Goal: Find specific page/section: Find specific page/section

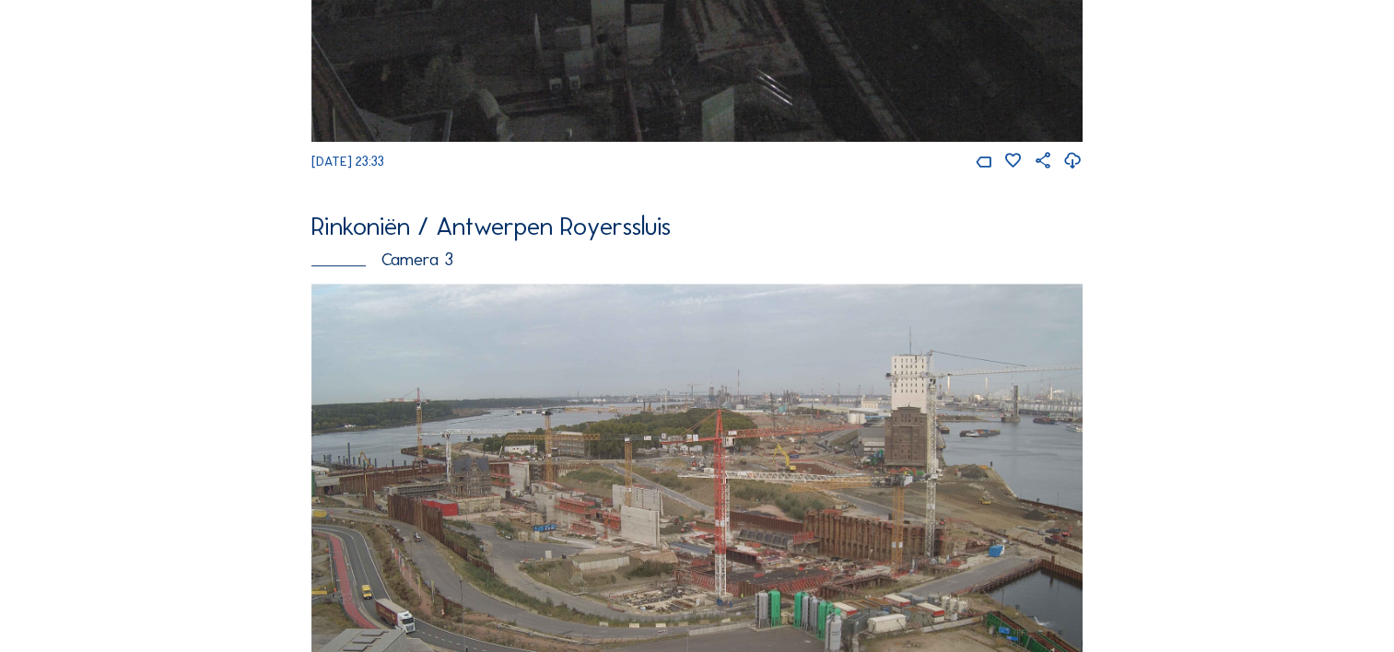
scroll to position [1227, 0]
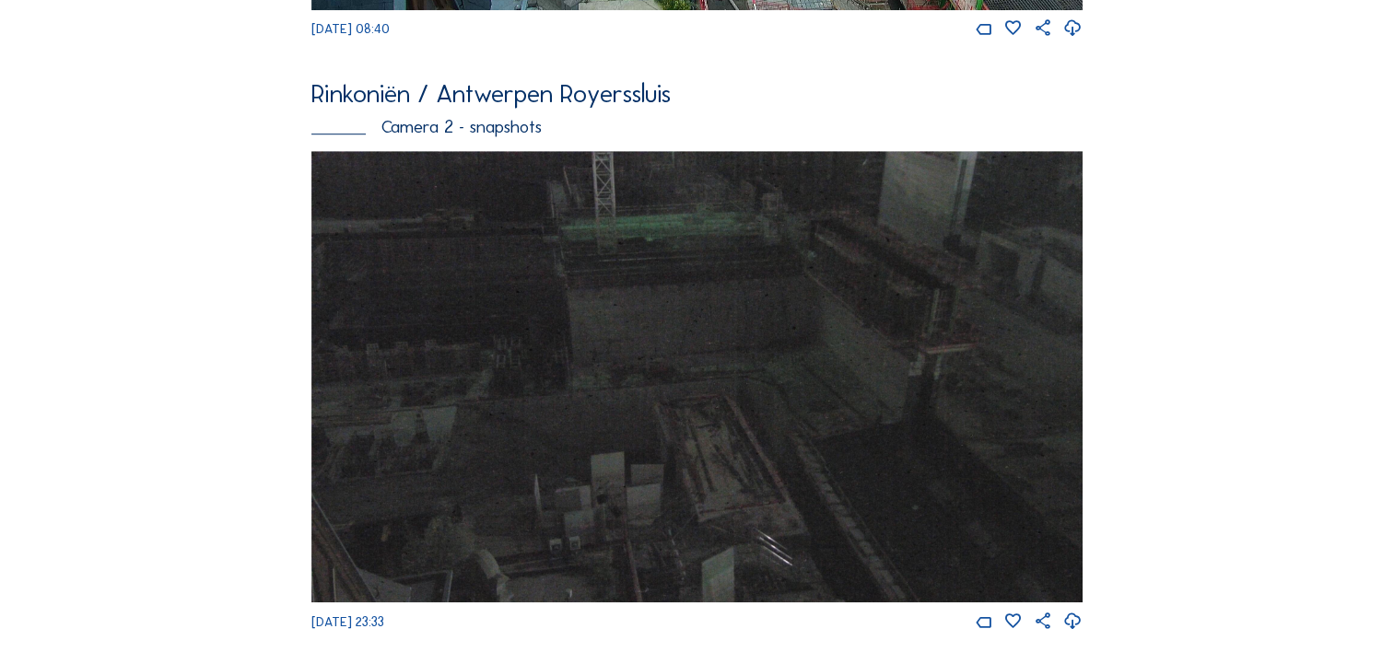
click at [562, 290] on img at bounding box center [696, 377] width 771 height 452
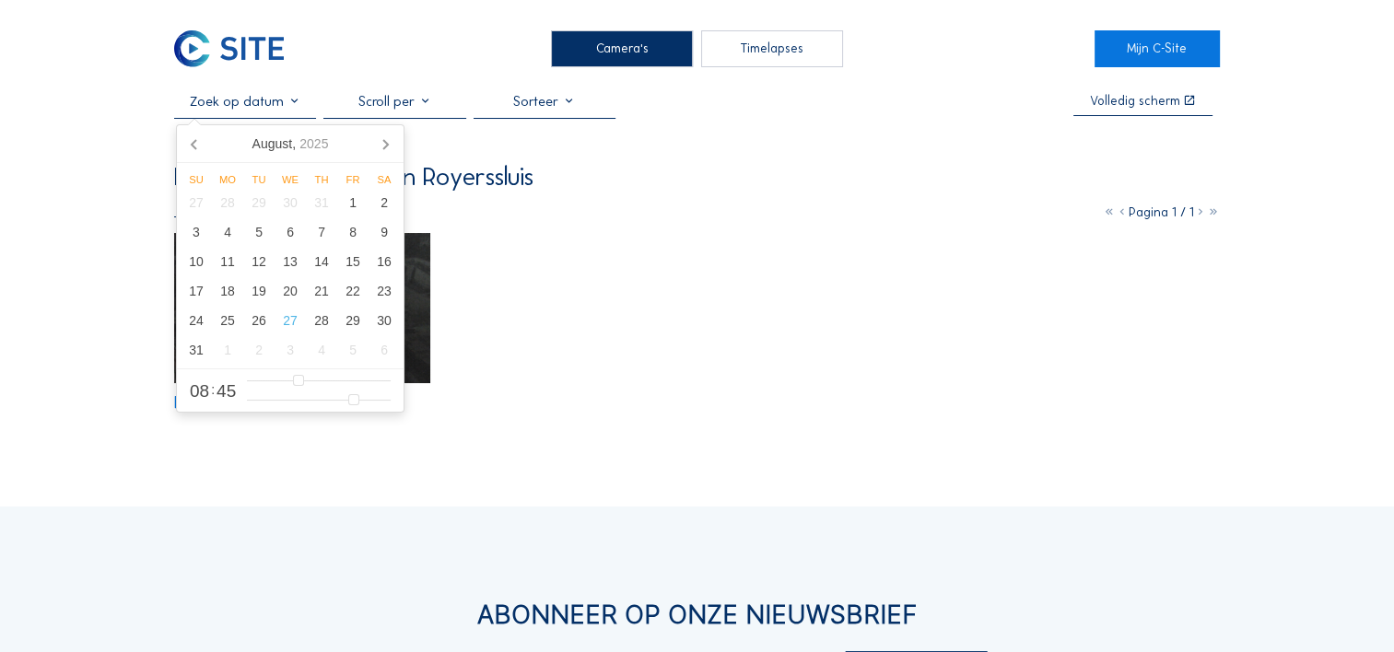
click at [286, 104] on input "text" at bounding box center [245, 101] width 142 height 17
click at [232, 263] on div "11" at bounding box center [227, 261] width 31 height 29
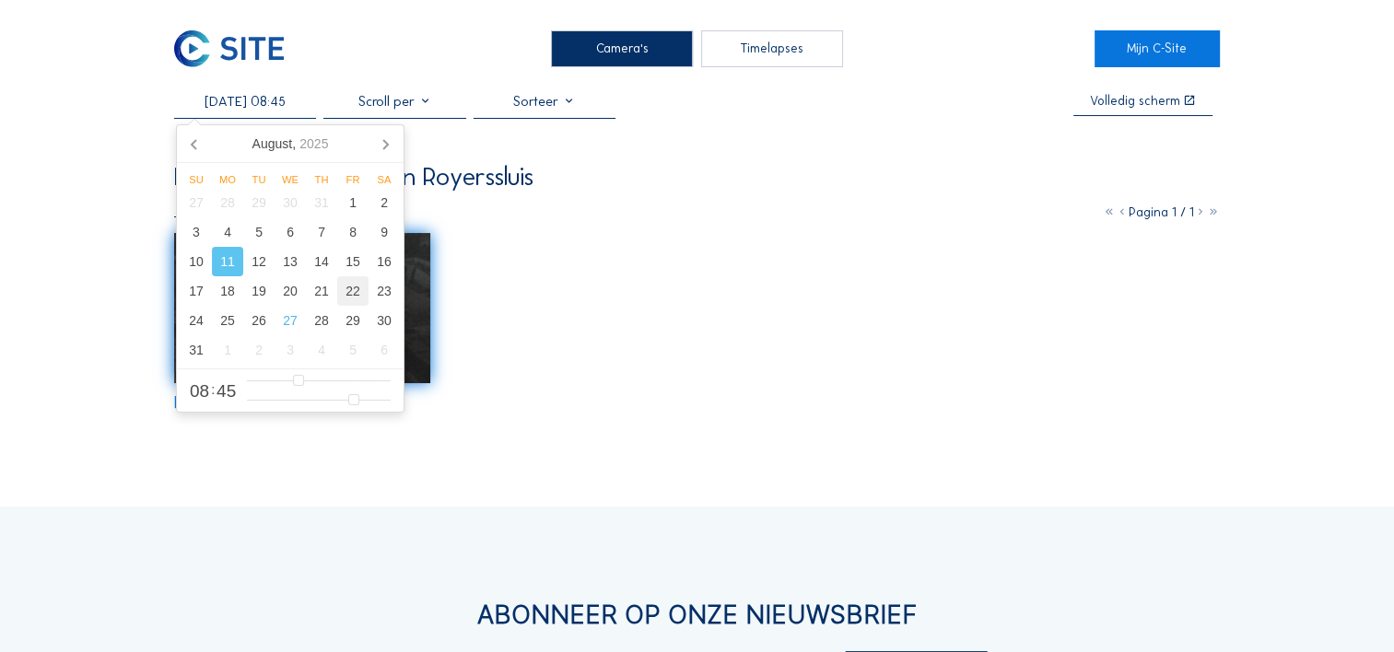
click at [350, 293] on div "22" at bounding box center [352, 290] width 31 height 29
type input "[DATE] 08:45"
click at [350, 293] on div "22" at bounding box center [352, 290] width 31 height 29
click at [354, 289] on div "22" at bounding box center [352, 290] width 31 height 29
type input "[DATE] 08:45"
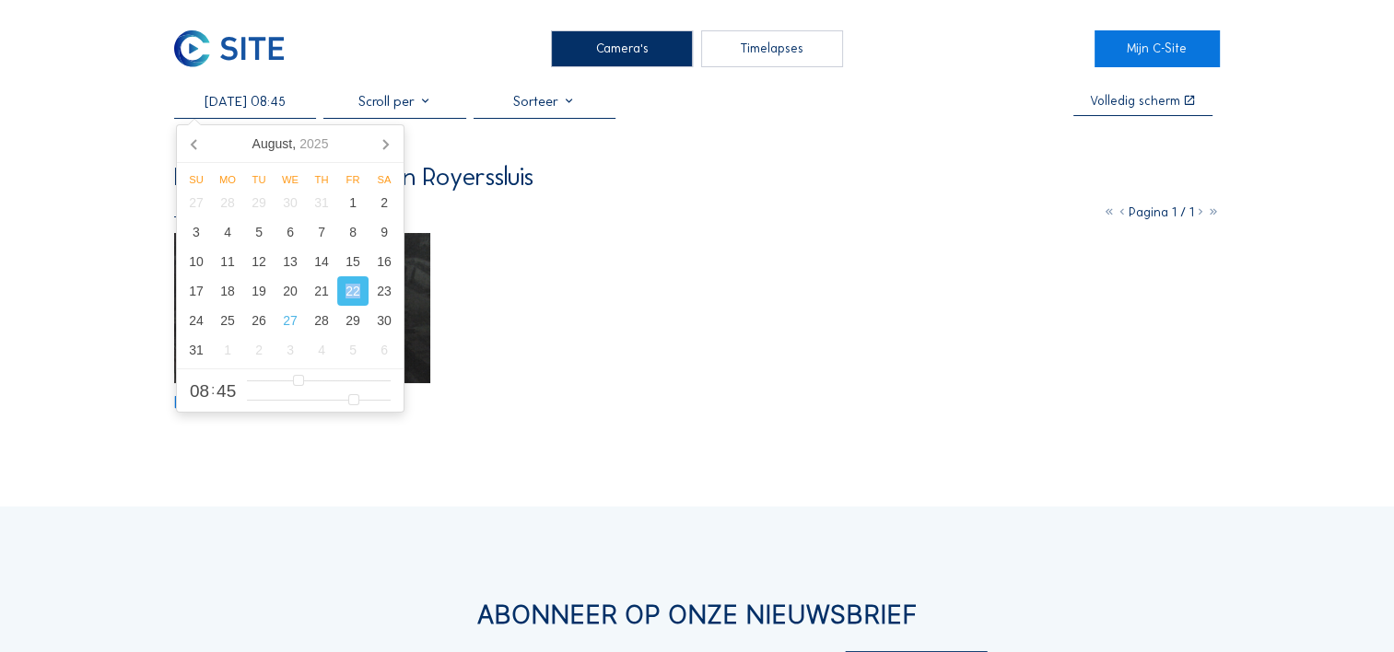
click at [354, 289] on div "22" at bounding box center [352, 290] width 31 height 29
click at [667, 55] on div "Camera's" at bounding box center [622, 48] width 142 height 37
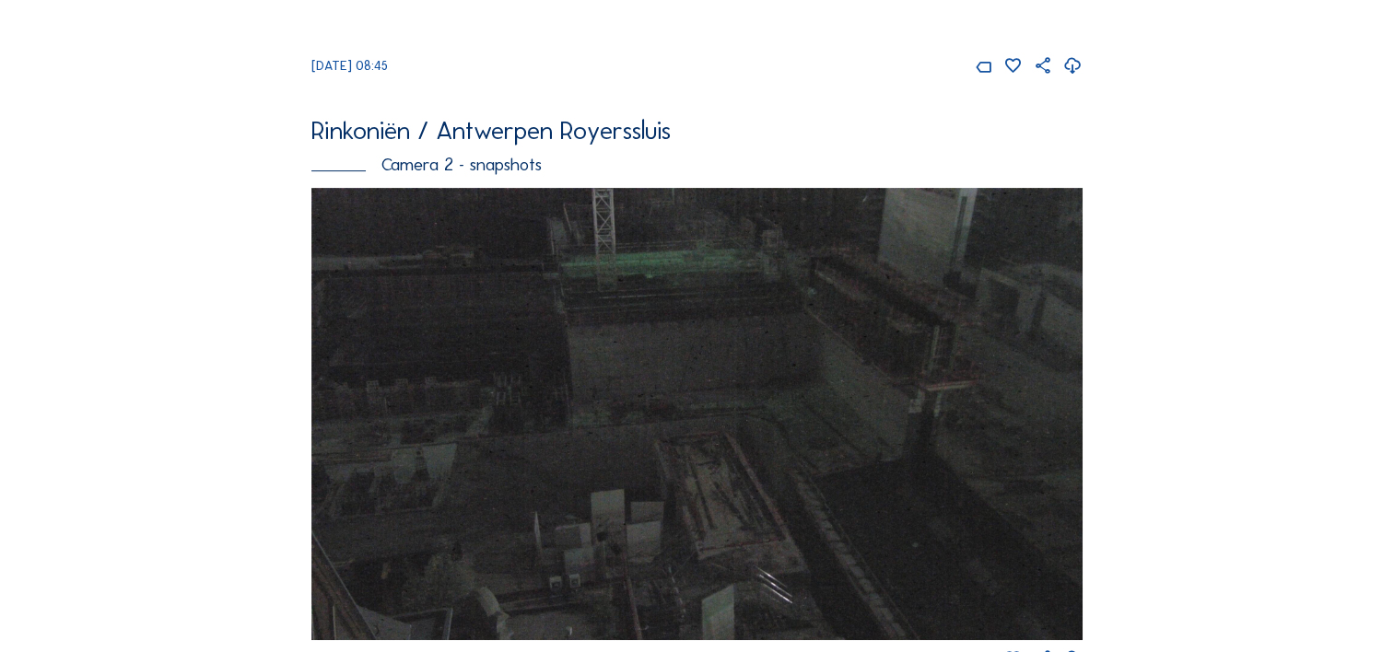
scroll to position [645, 0]
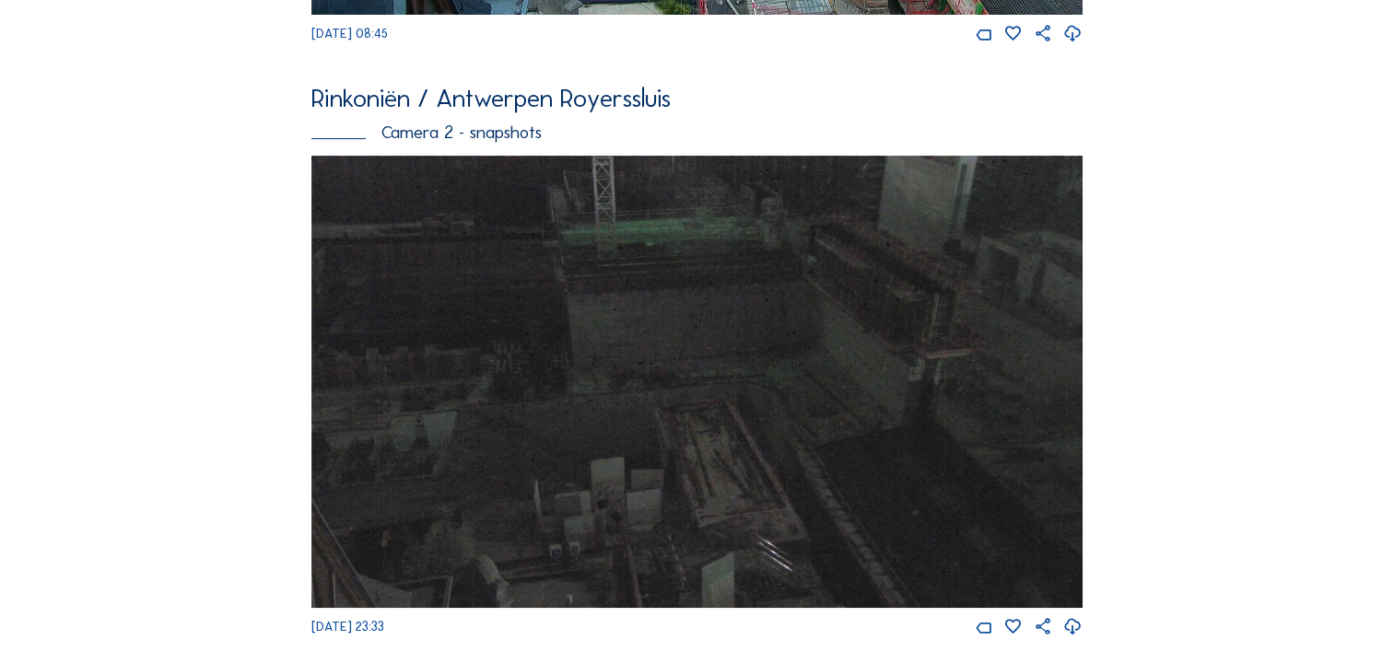
click at [630, 280] on img at bounding box center [696, 382] width 771 height 452
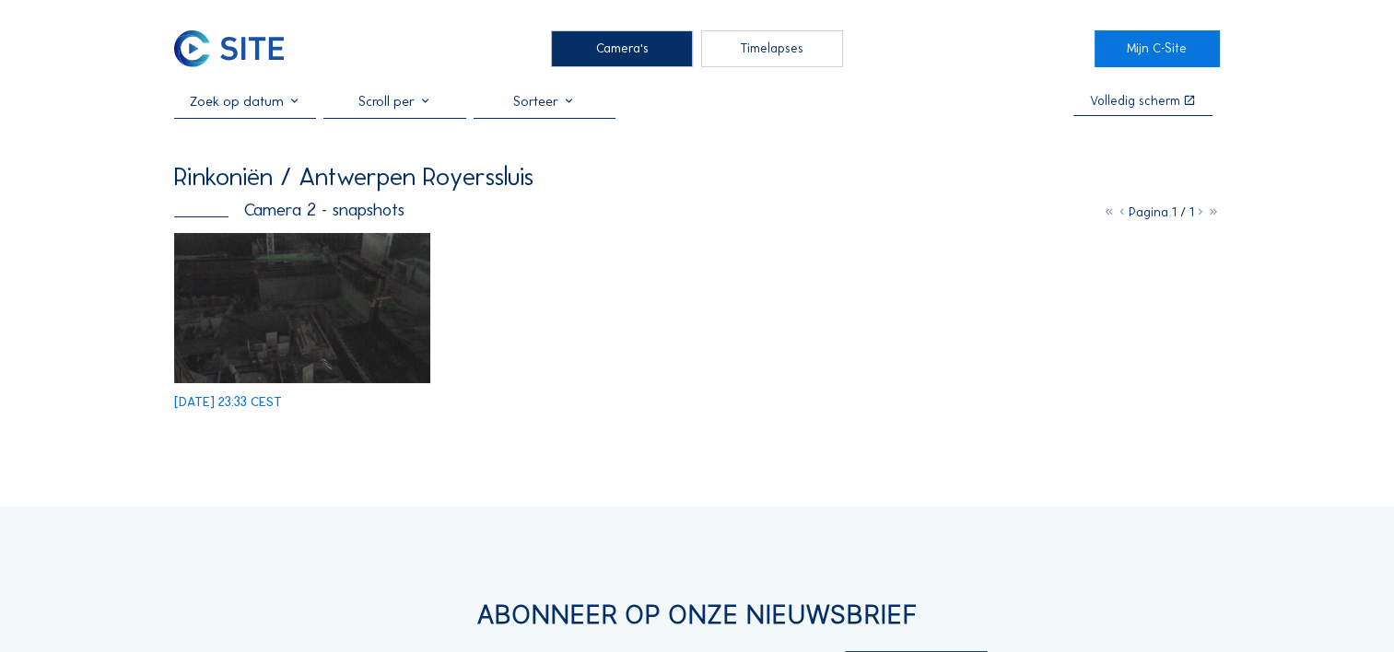
click at [376, 286] on img at bounding box center [302, 308] width 256 height 150
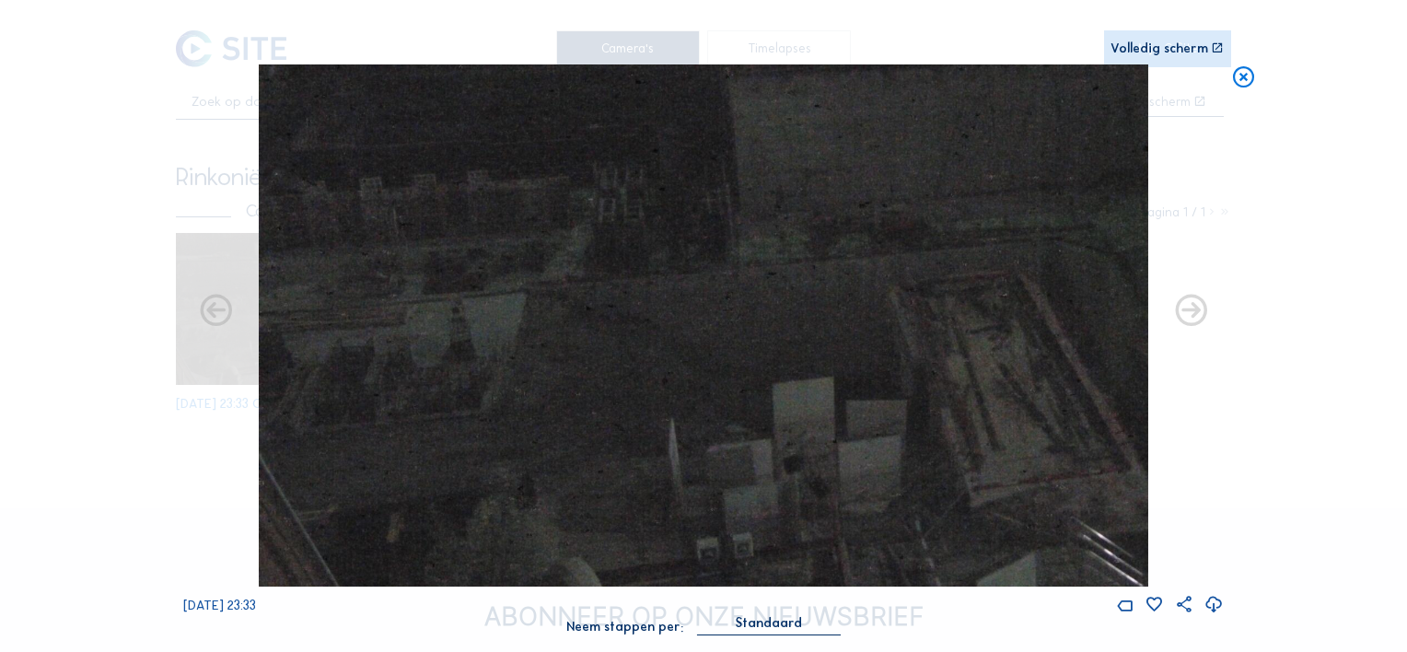
drag, startPoint x: 623, startPoint y: 376, endPoint x: 1021, endPoint y: 326, distance: 401.9
click at [1021, 326] on img at bounding box center [704, 324] width 890 height 521
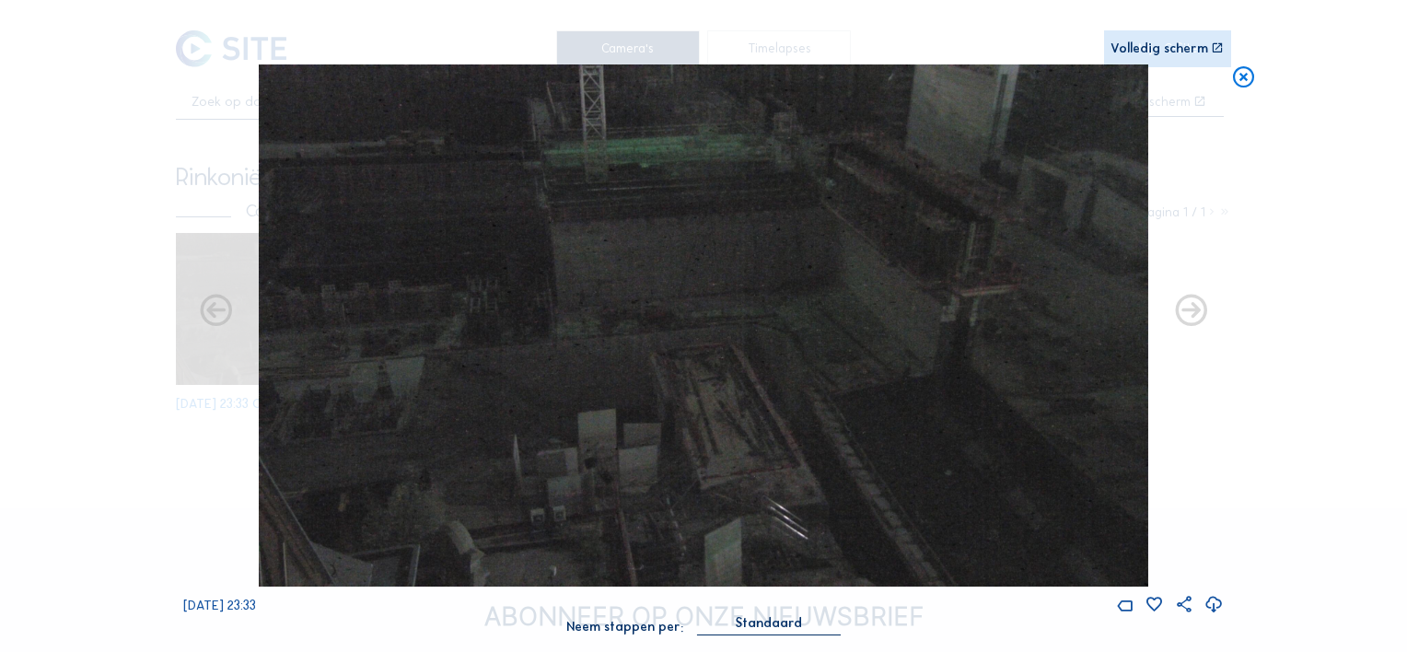
click at [1239, 78] on icon at bounding box center [1244, 77] width 26 height 27
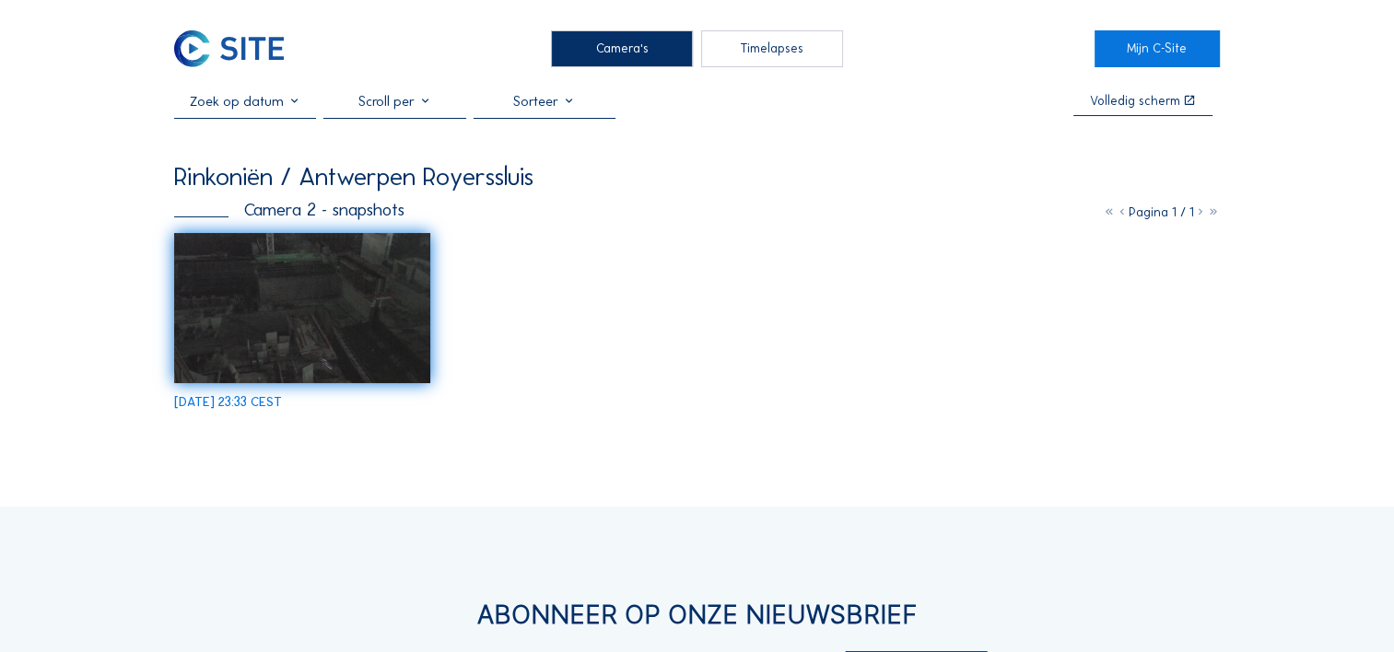
click at [632, 52] on div "Camera's" at bounding box center [622, 48] width 142 height 37
